Goal: Find specific page/section: Find specific page/section

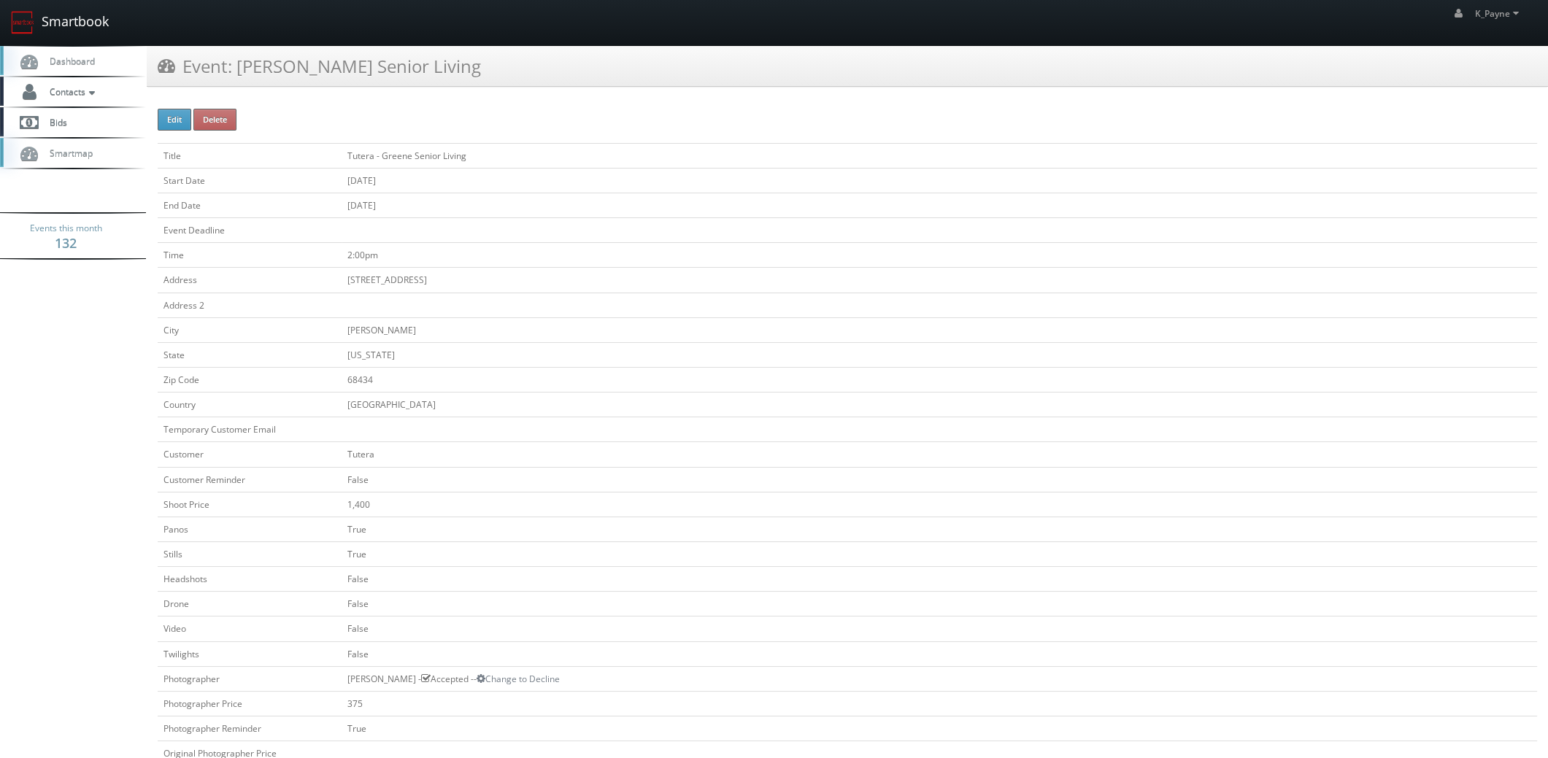
click at [75, 20] on link "Smartbook" at bounding box center [60, 22] width 120 height 45
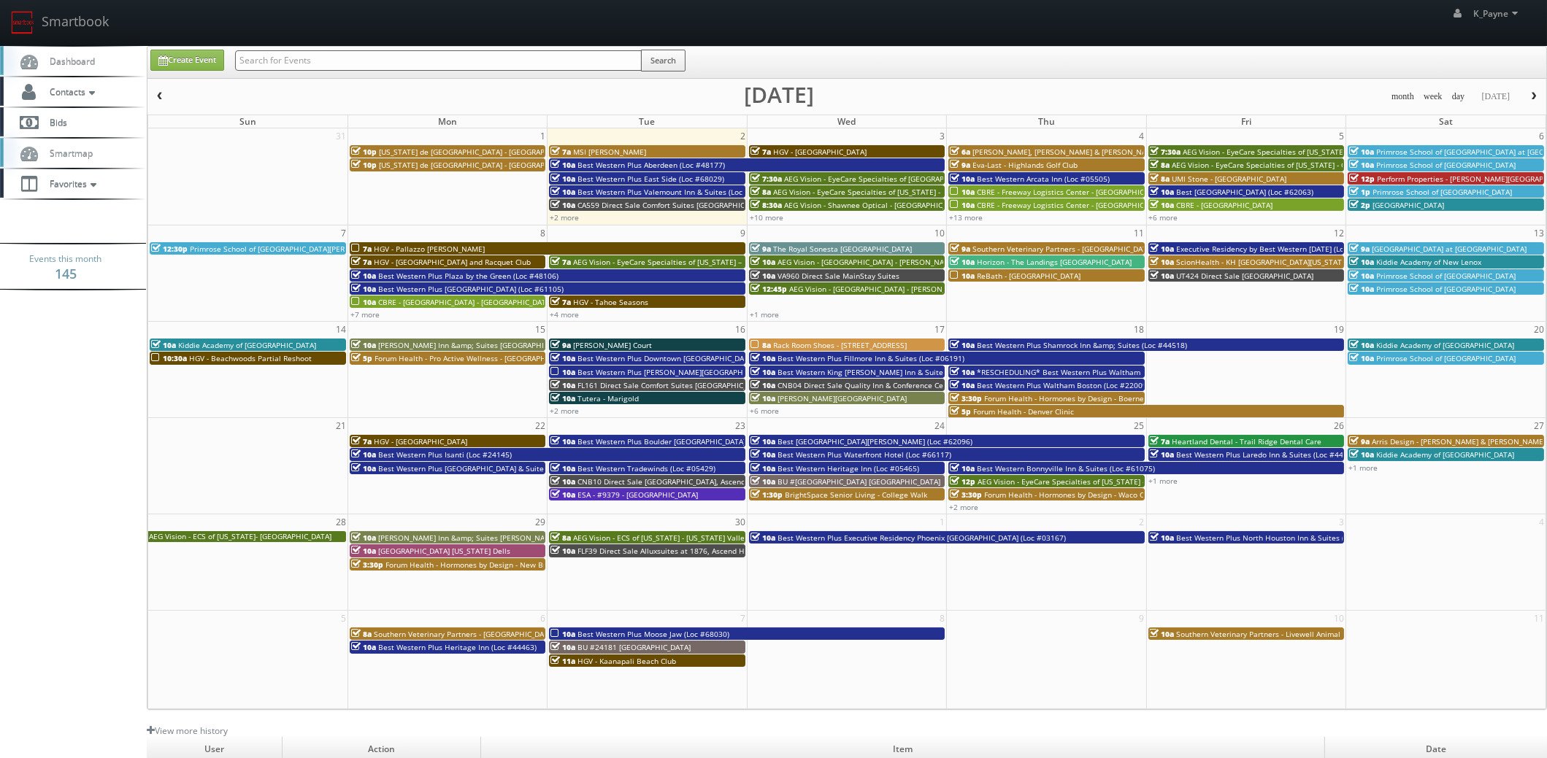
click at [318, 63] on input "text" at bounding box center [438, 60] width 407 height 20
type input "annapolis"
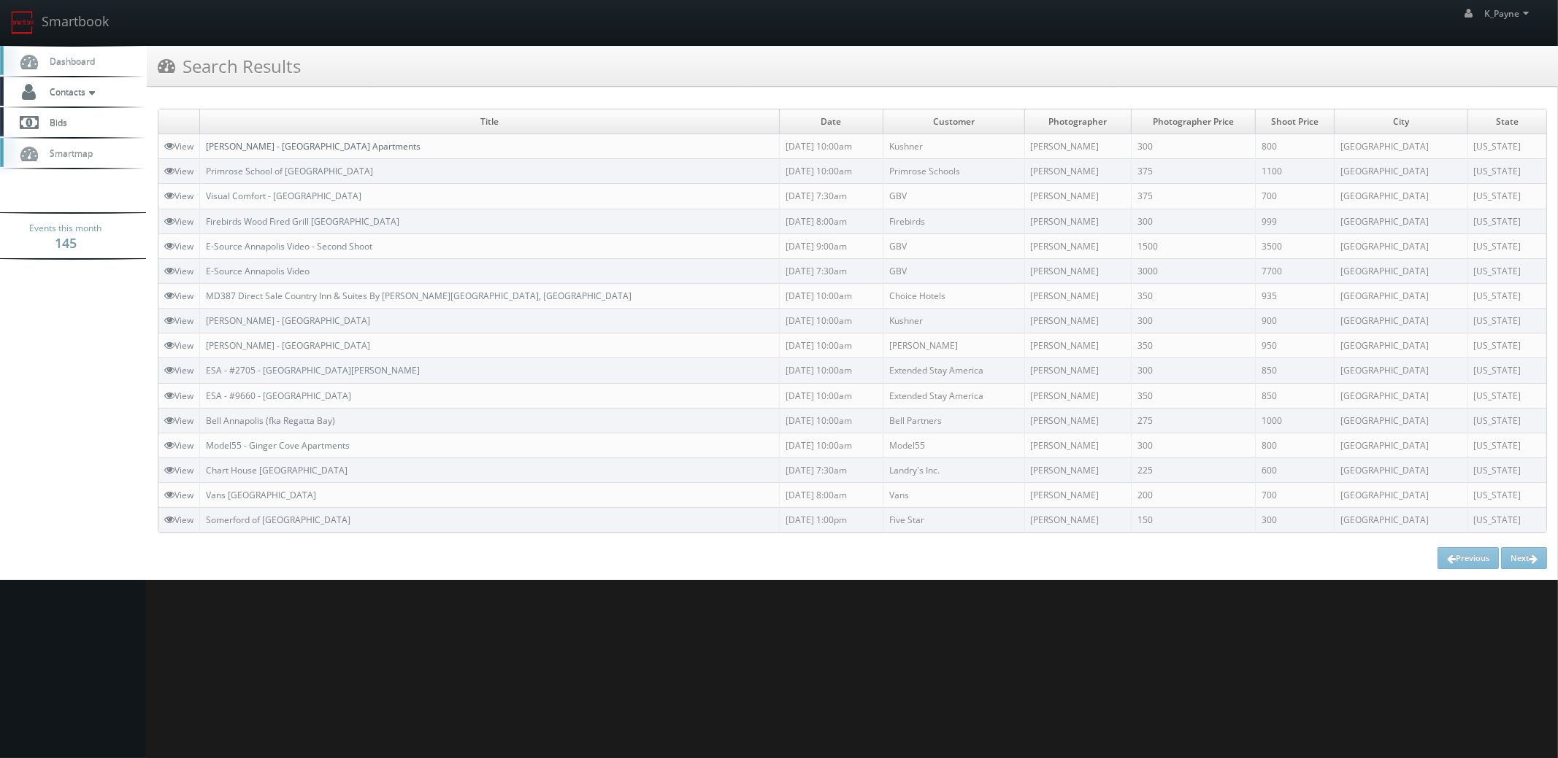
click at [324, 147] on link "Kushner - Annapolis Roads Apartments" at bounding box center [313, 146] width 215 height 12
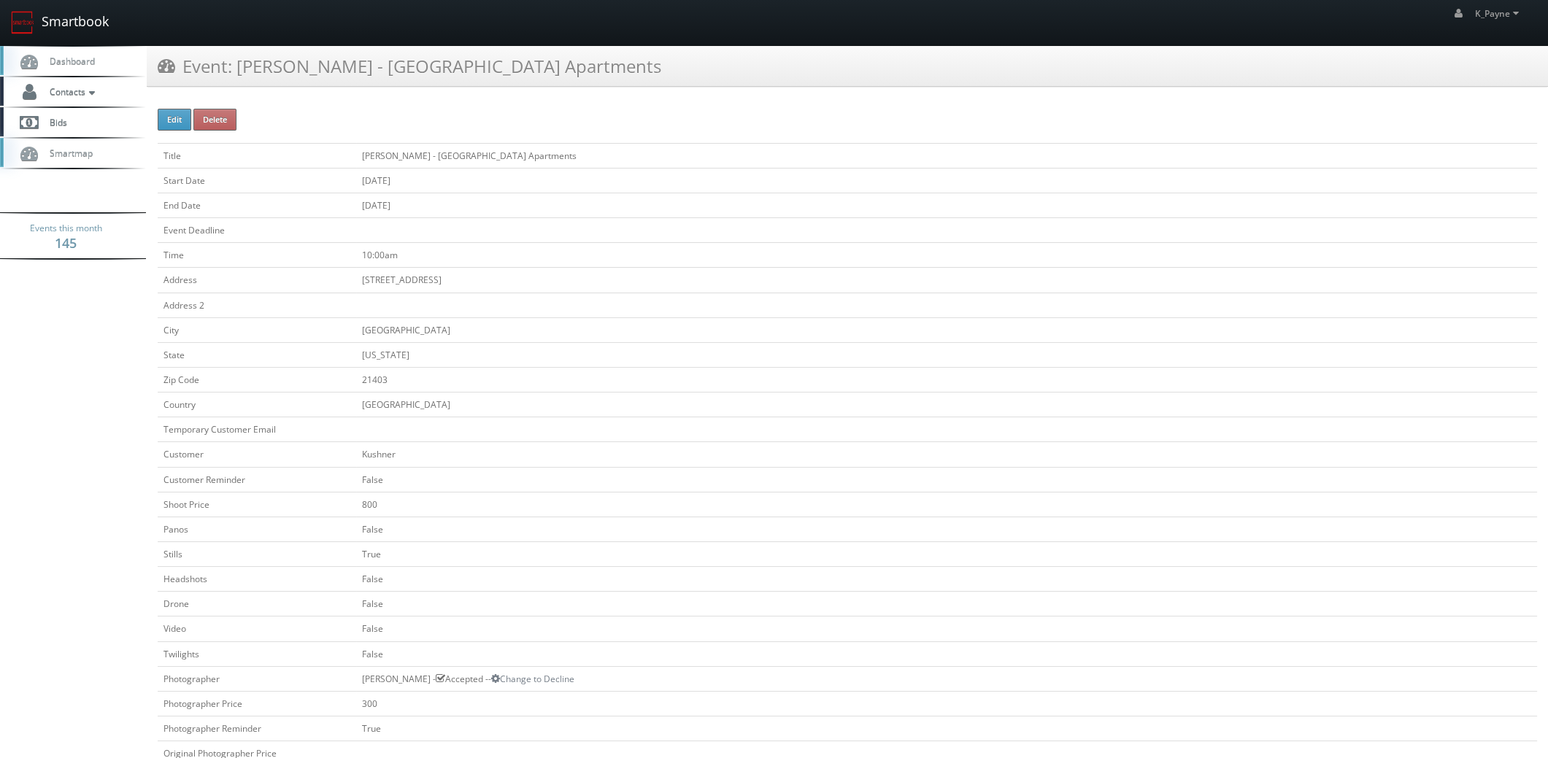
click at [88, 28] on link "Smartbook" at bounding box center [60, 22] width 120 height 45
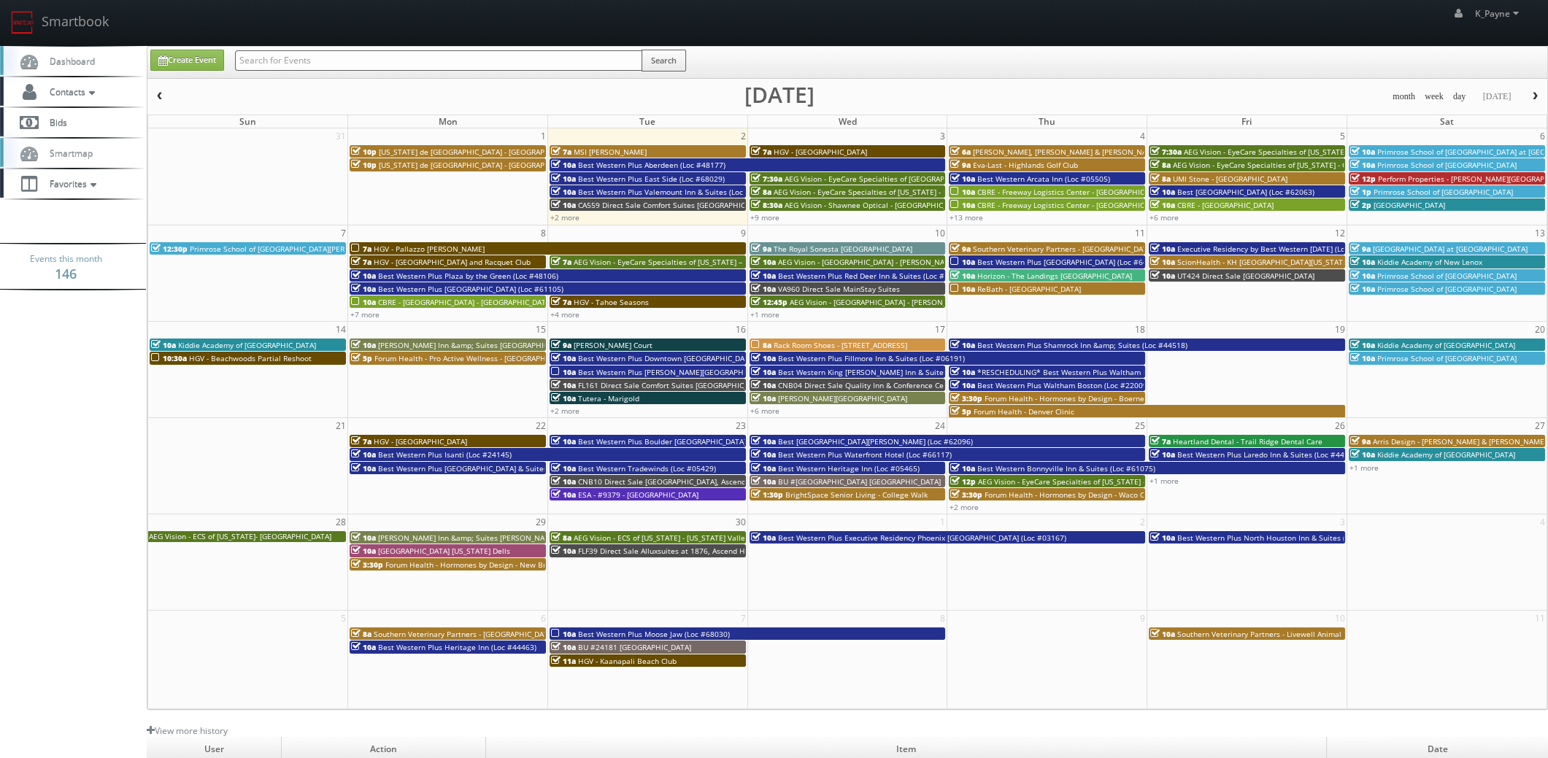
click at [312, 58] on input "text" at bounding box center [438, 60] width 407 height 20
type input "river house"
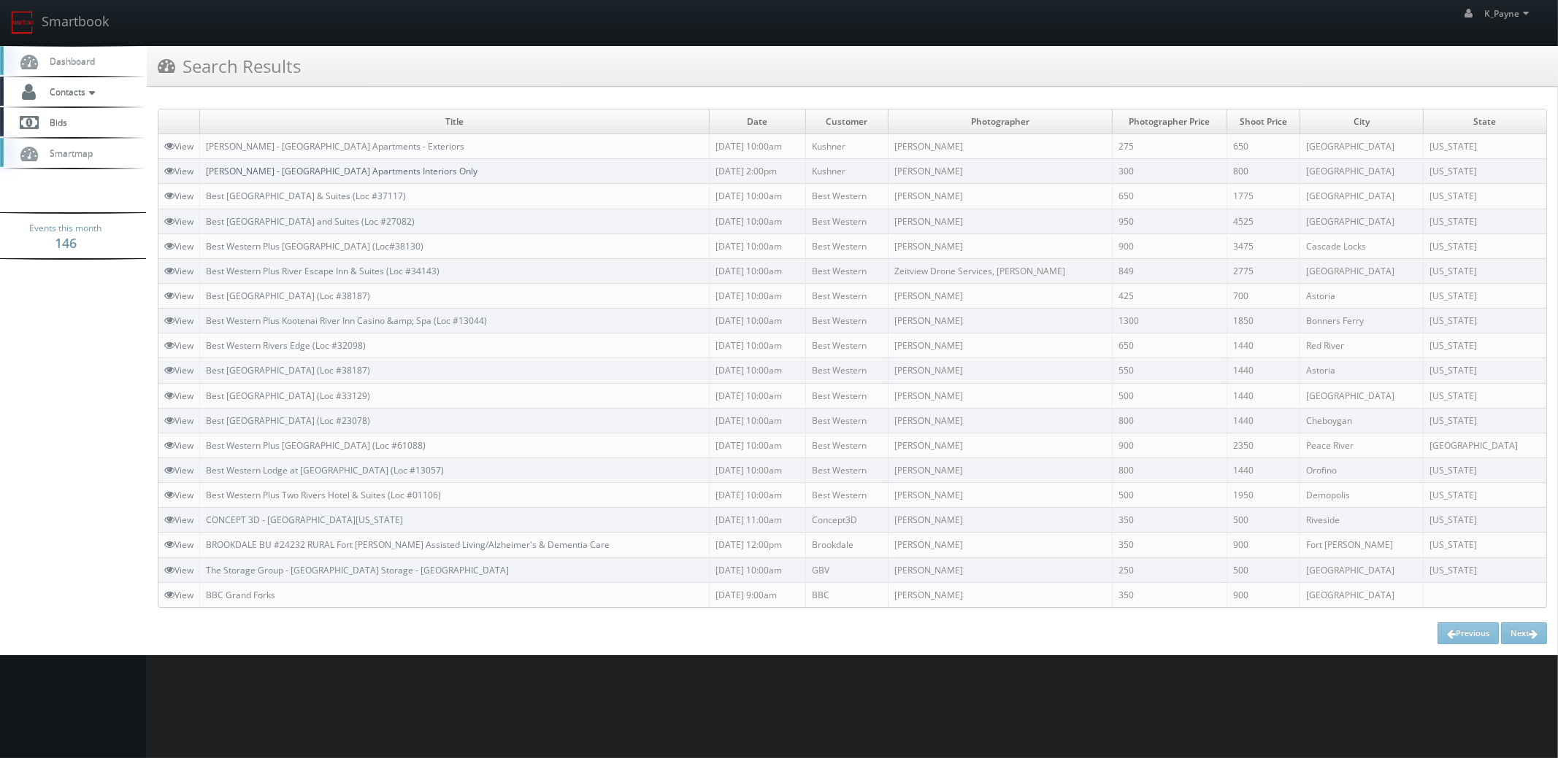
click at [372, 172] on link "Kushner - River House Apartments Interiors Only" at bounding box center [342, 171] width 272 height 12
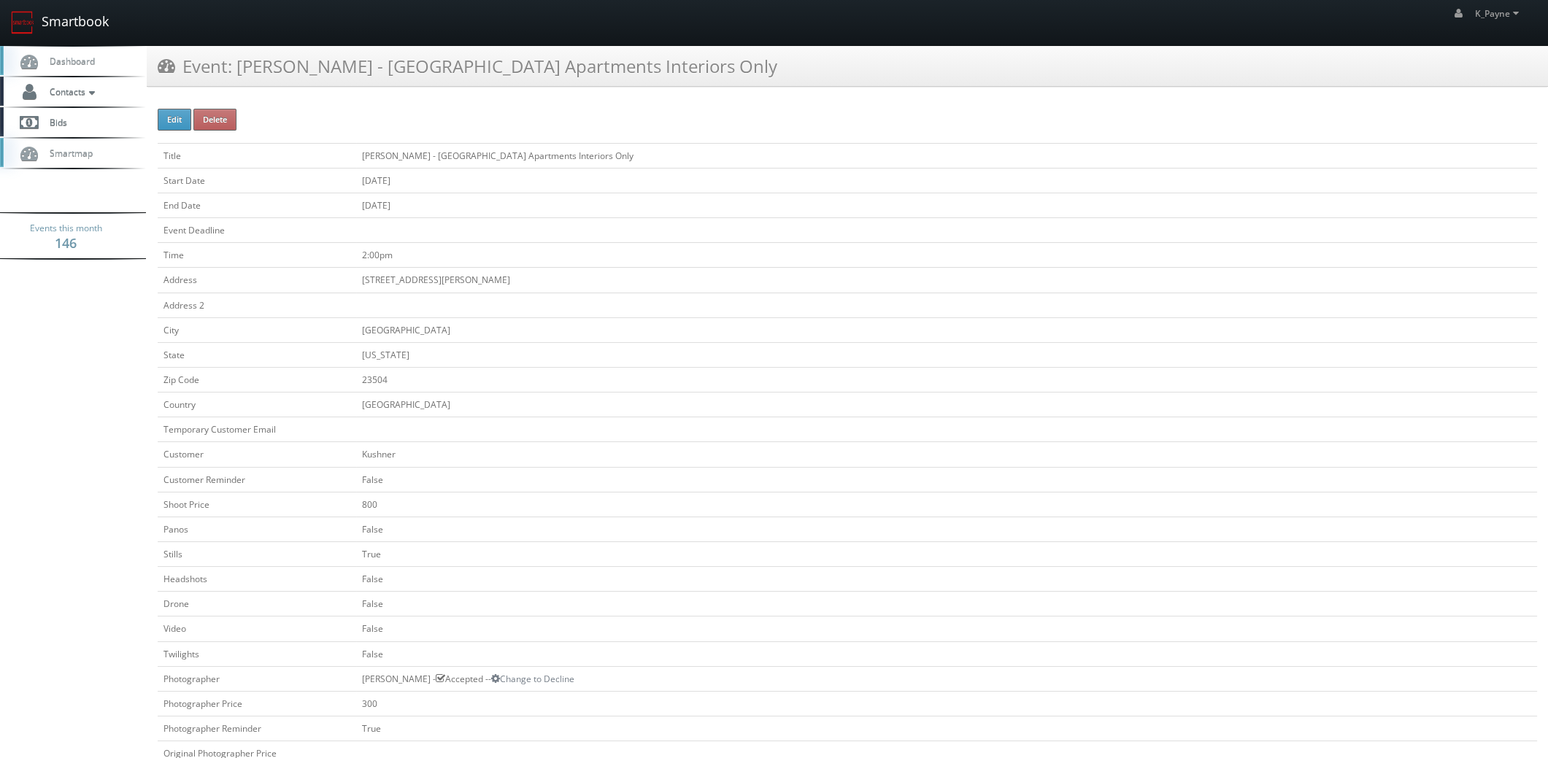
click at [70, 23] on link "Smartbook" at bounding box center [60, 22] width 120 height 45
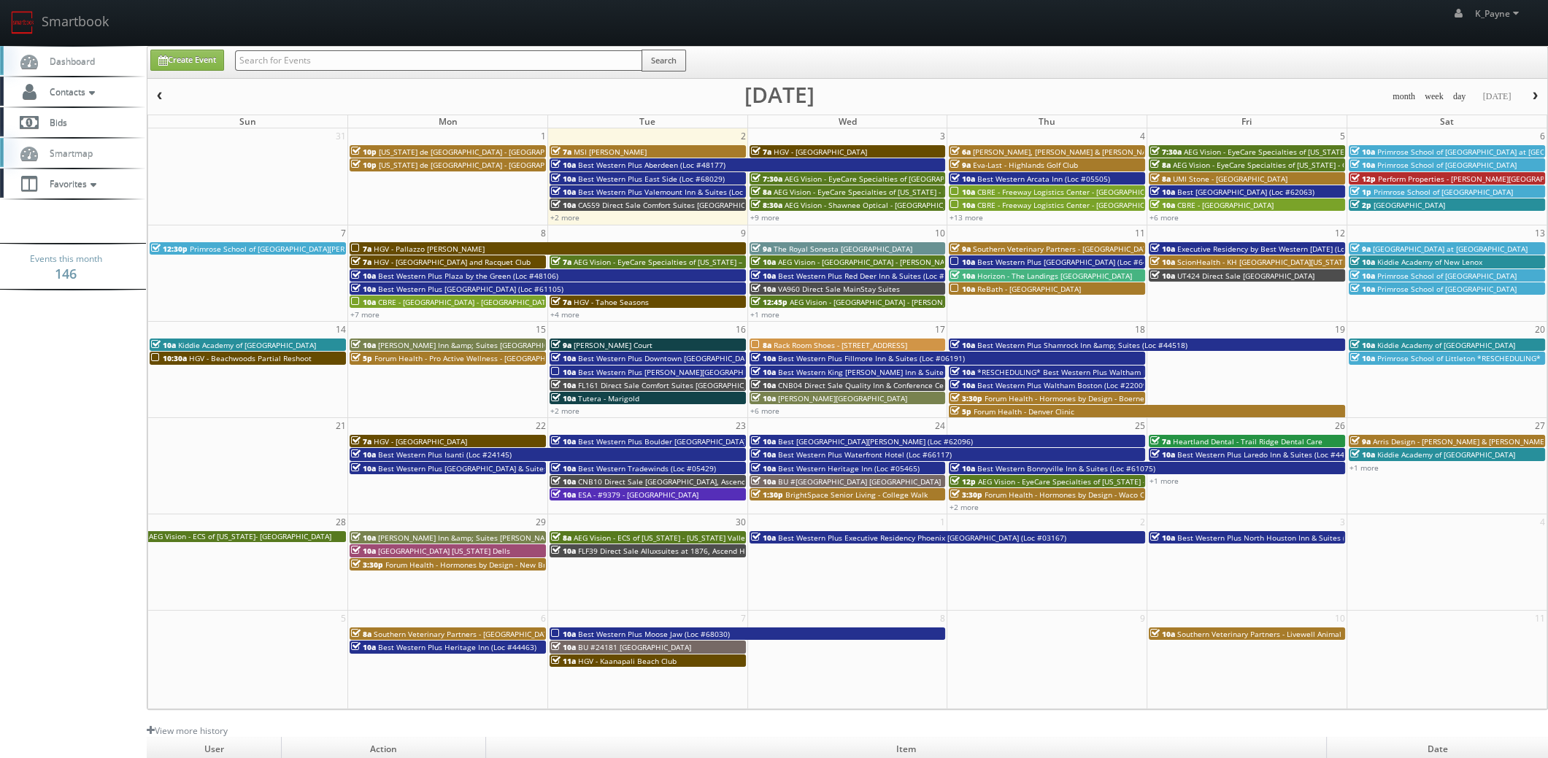
click at [296, 61] on input "text" at bounding box center [438, 60] width 407 height 20
type input "glover"
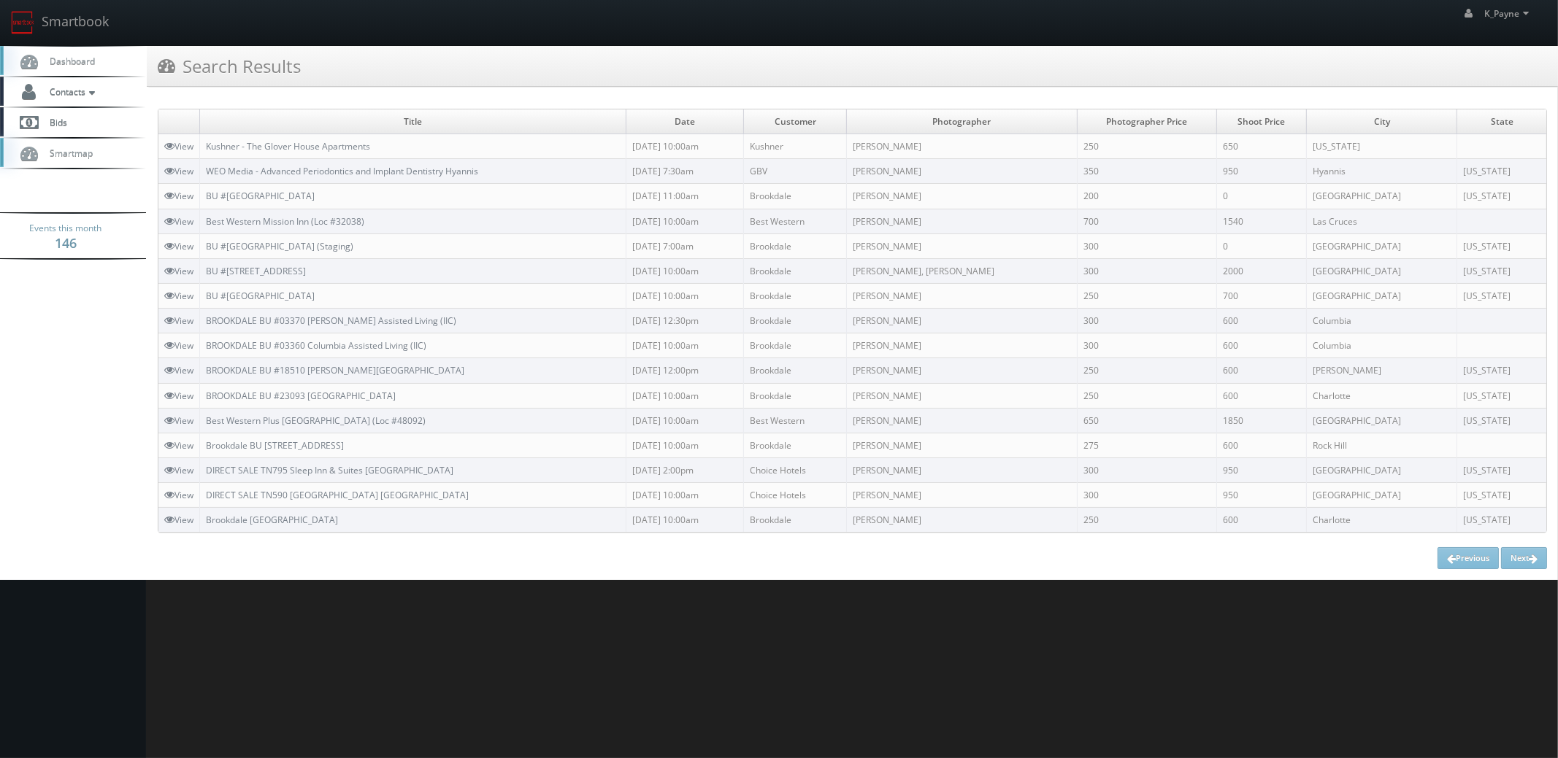
click at [310, 153] on td "Kushner - The Glover House Apartments" at bounding box center [413, 146] width 426 height 25
click at [315, 147] on link "Kushner - The Glover House Apartments" at bounding box center [288, 146] width 164 height 12
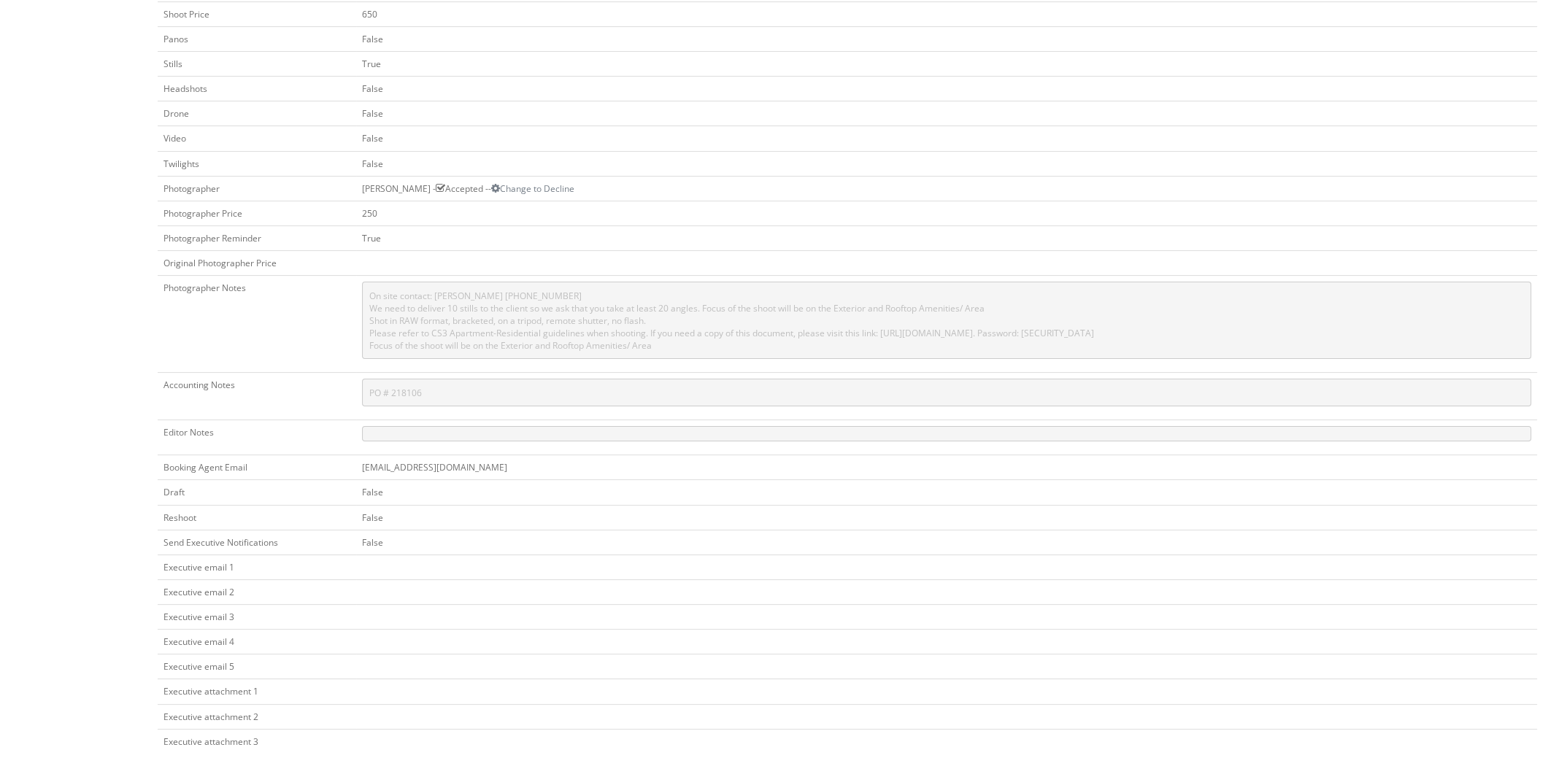
scroll to position [499, 0]
